Goal: Complete application form

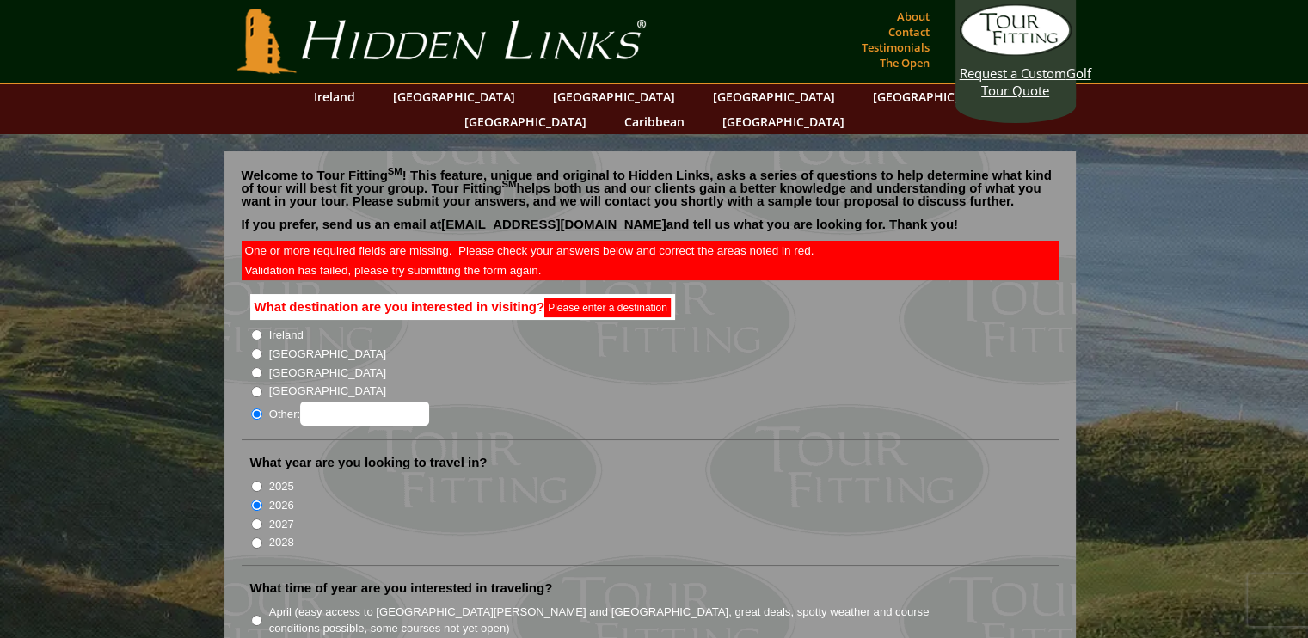
click at [258, 325] on li "Ireland" at bounding box center [657, 334] width 814 height 19
click at [257, 329] on input "Ireland" at bounding box center [256, 334] width 11 height 11
radio input "true"
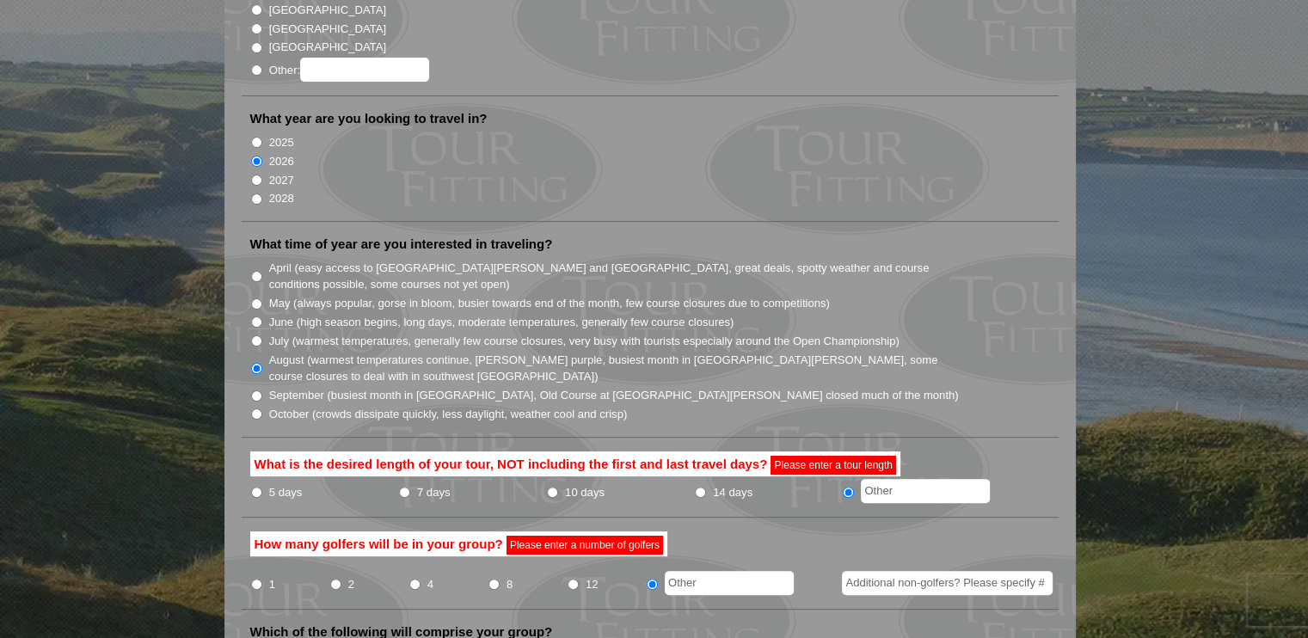
scroll to position [430, 0]
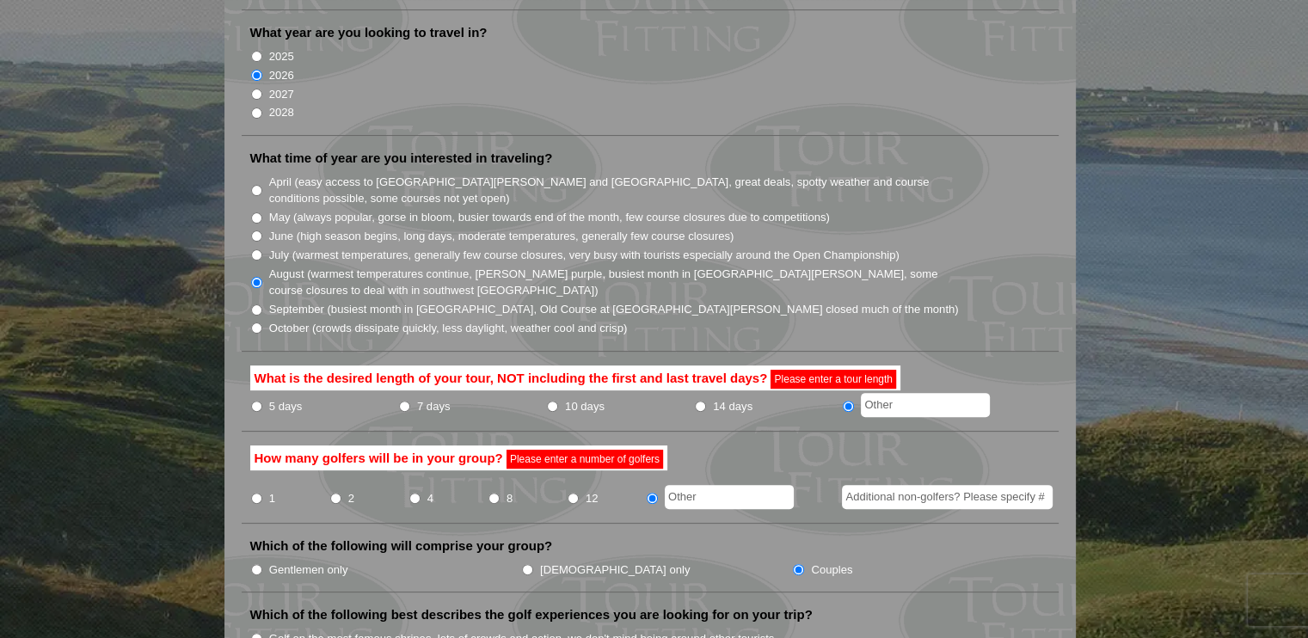
click at [549, 401] on input "10 days" at bounding box center [552, 406] width 11 height 11
radio input "true"
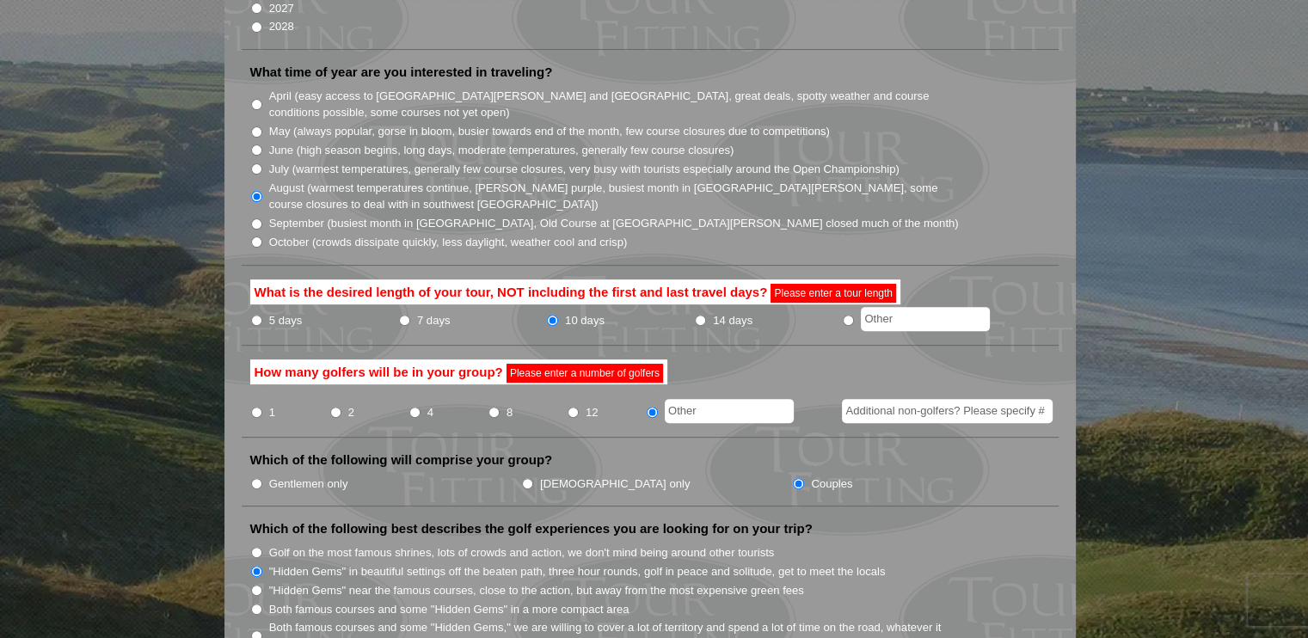
click at [492, 407] on input "8" at bounding box center [494, 412] width 11 height 11
radio input "true"
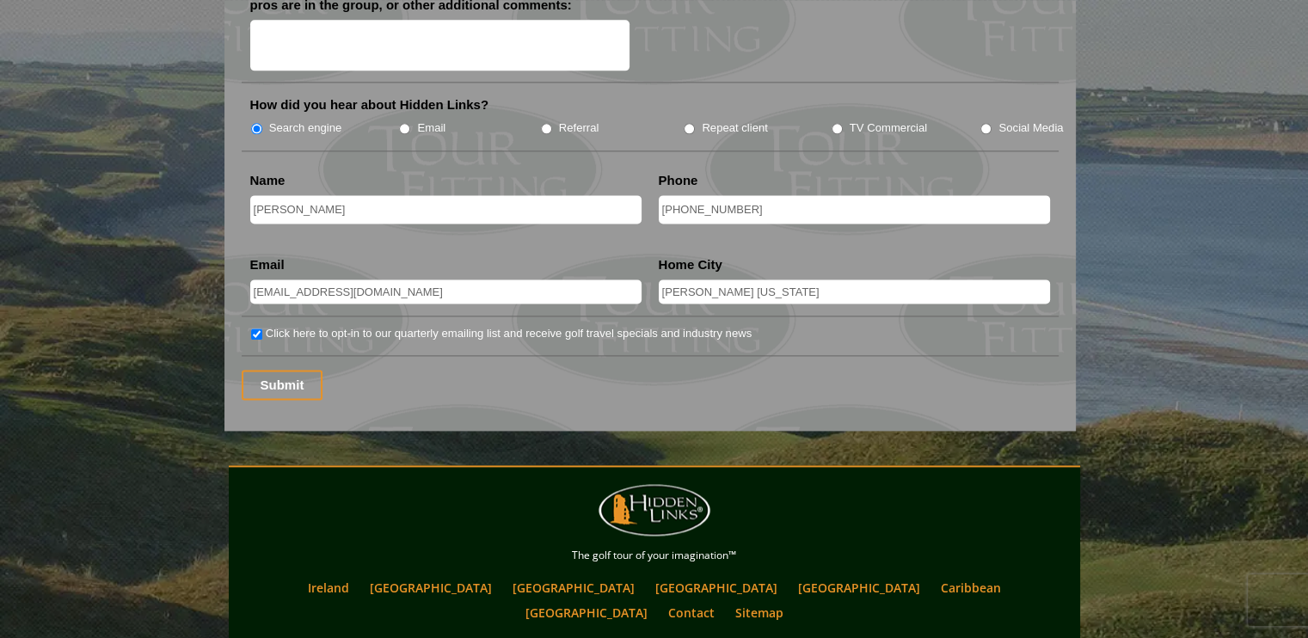
scroll to position [2323, 0]
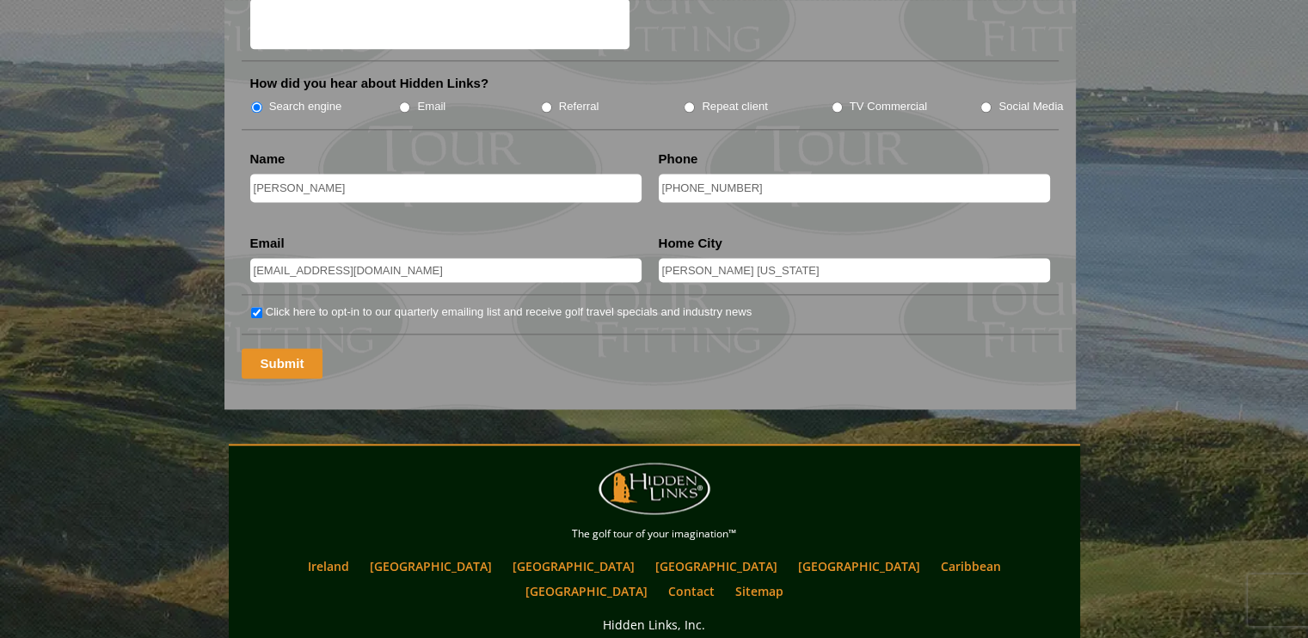
click at [292, 348] on input "Submit" at bounding box center [283, 363] width 82 height 30
